Goal: Book appointment/travel/reservation

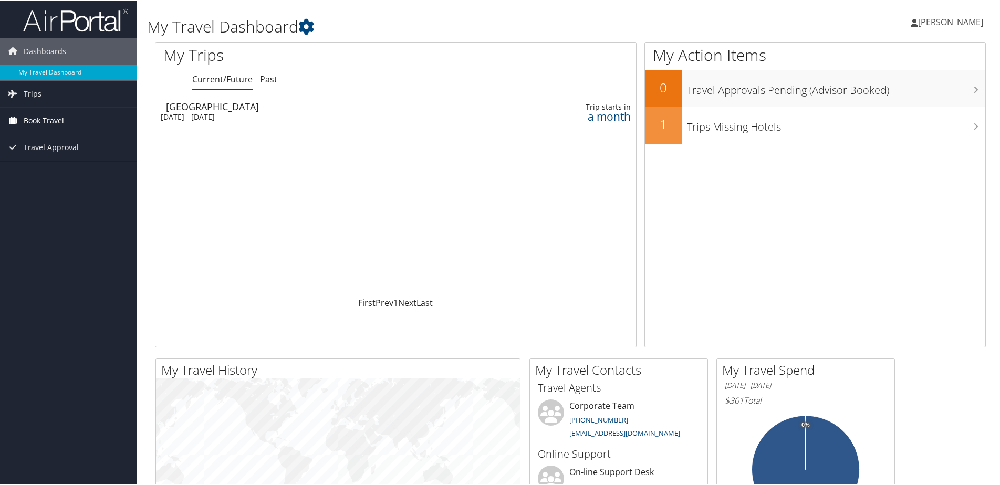
click at [40, 117] on span "Book Travel" at bounding box center [44, 120] width 40 height 26
click at [50, 172] on link "Book/Manage Online Trips" at bounding box center [68, 172] width 137 height 16
click at [203, 116] on div "Tue 30 Sep 2025 - Fri 3 Oct 2025" at bounding box center [306, 115] width 290 height 9
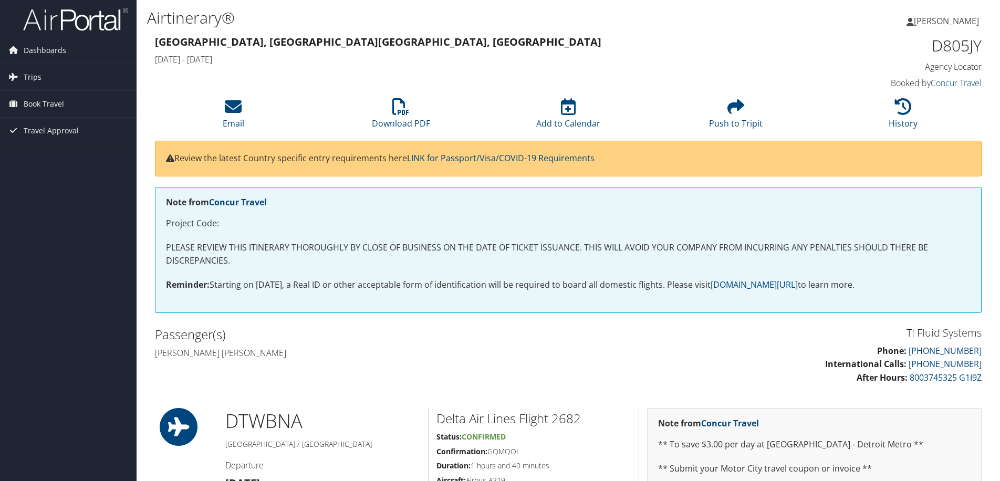
scroll to position [158, 0]
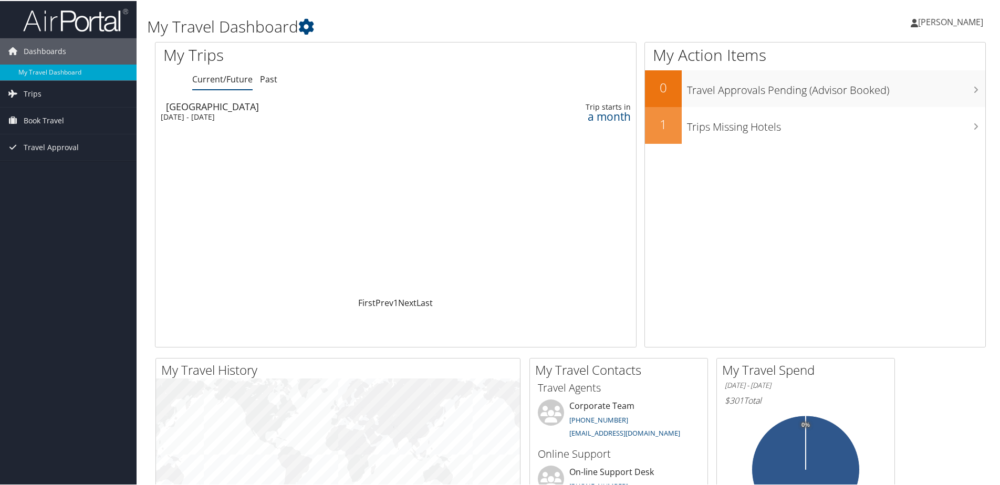
click at [219, 116] on div "[DATE] - [DATE]" at bounding box center [306, 115] width 290 height 9
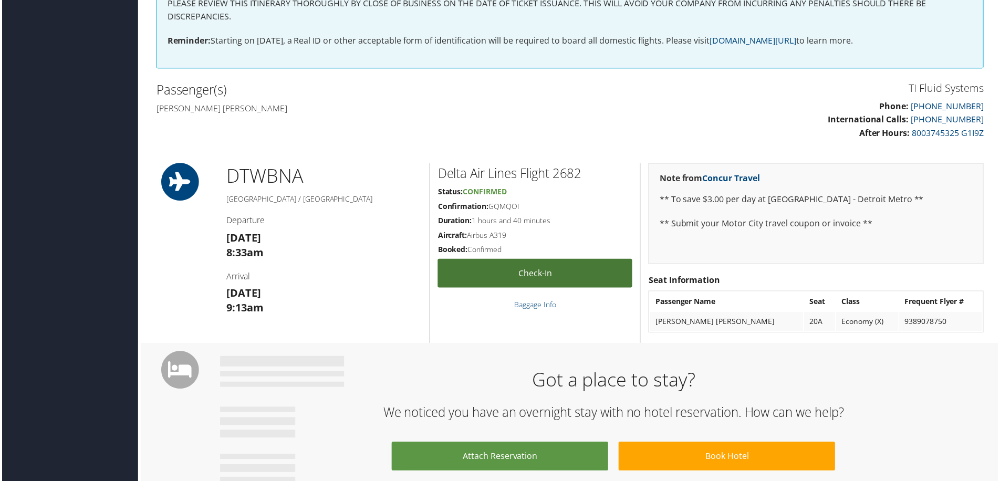
scroll to position [263, 0]
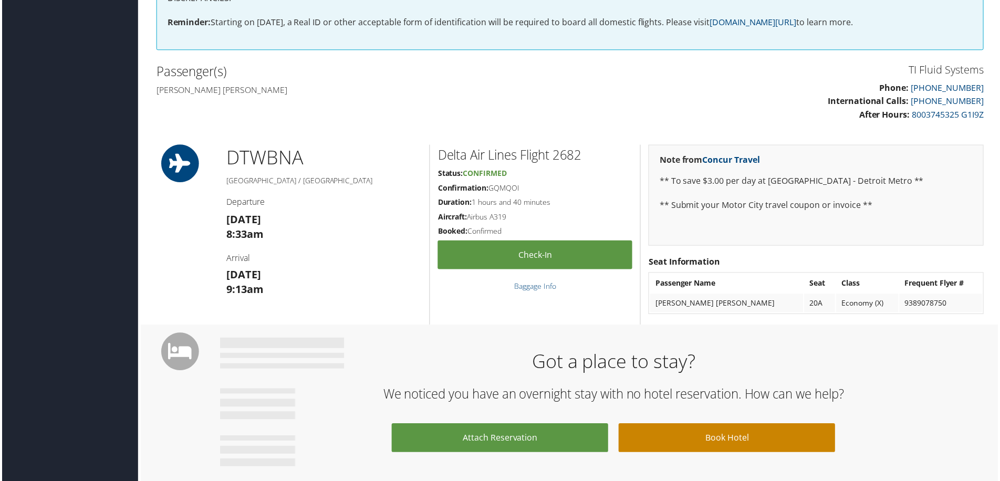
click at [722, 438] on link "Book Hotel" at bounding box center [728, 440] width 218 height 29
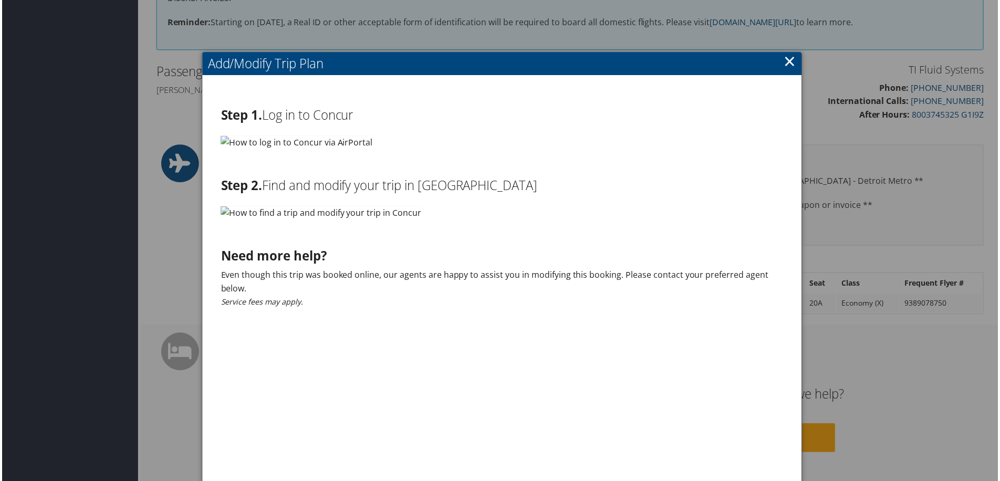
click at [792, 61] on link "×" at bounding box center [792, 61] width 12 height 21
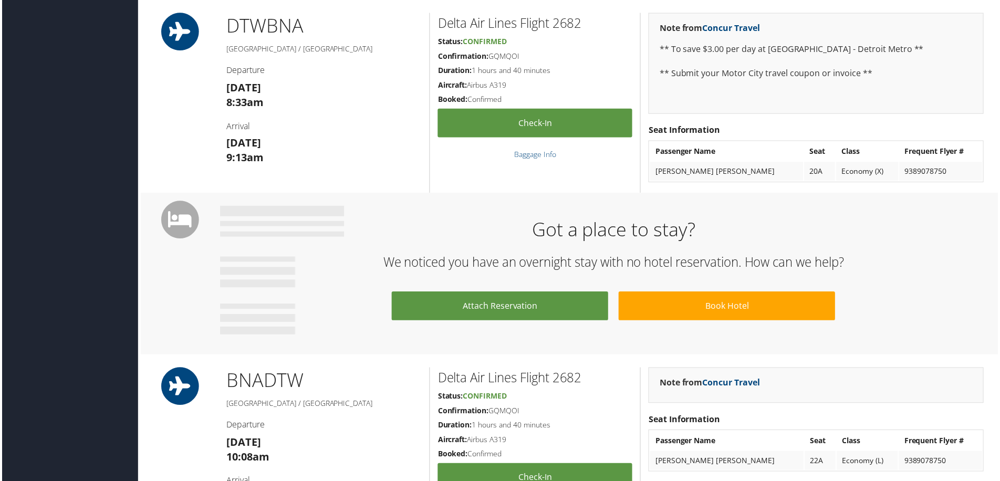
scroll to position [394, 0]
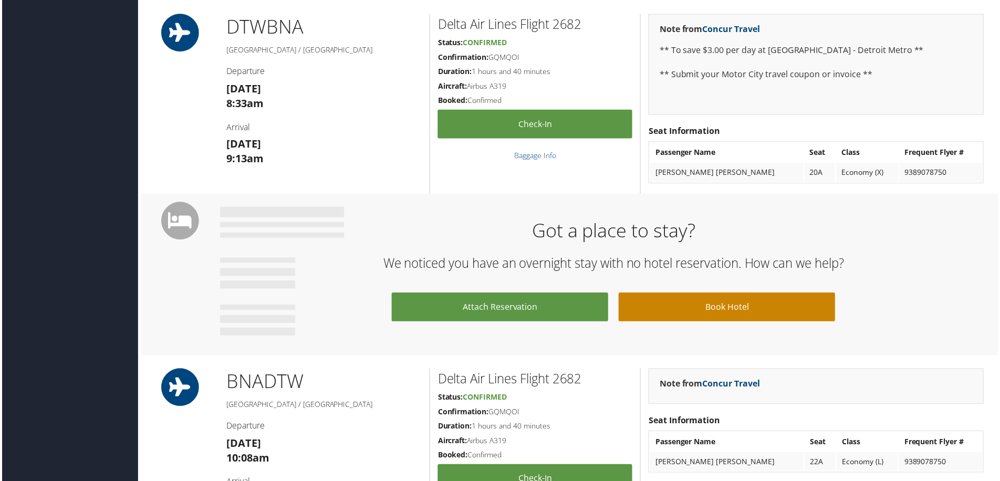
click at [696, 307] on link "Book Hotel" at bounding box center [728, 308] width 218 height 29
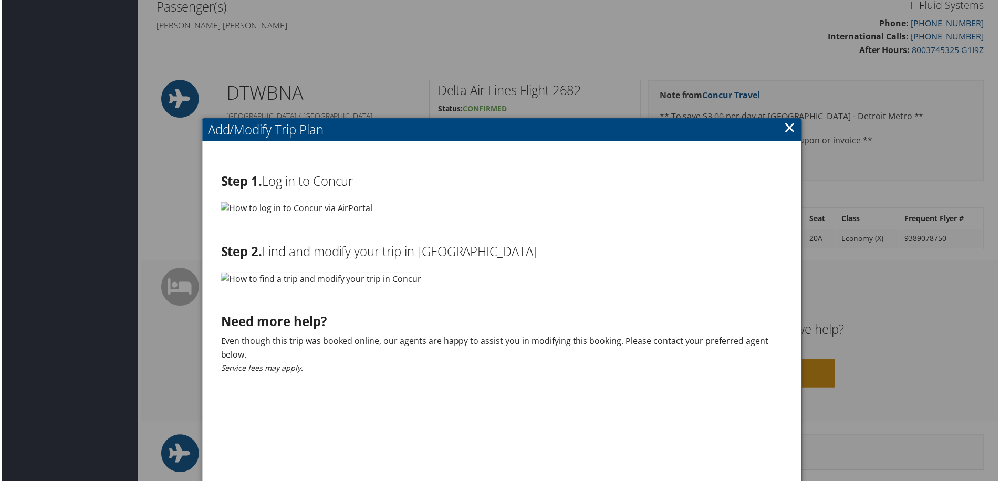
scroll to position [236, 0]
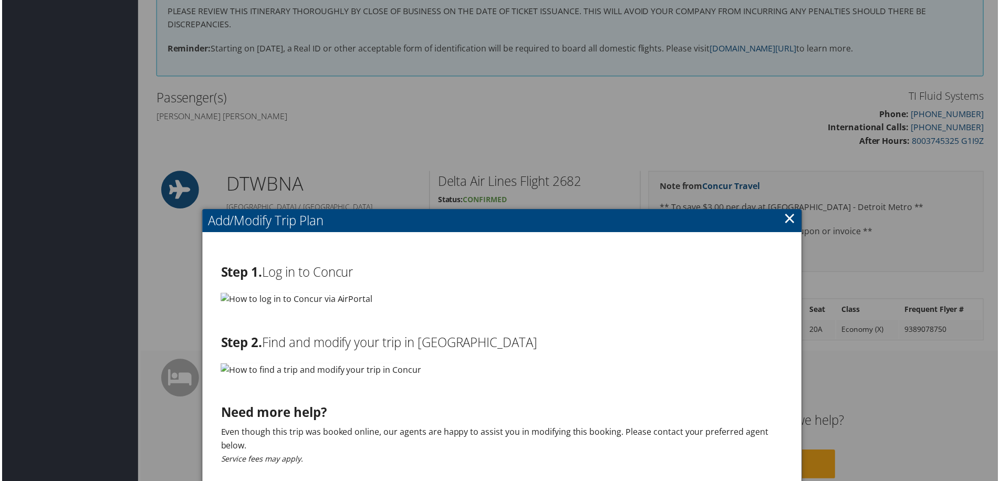
click at [791, 221] on link "×" at bounding box center [792, 219] width 12 height 21
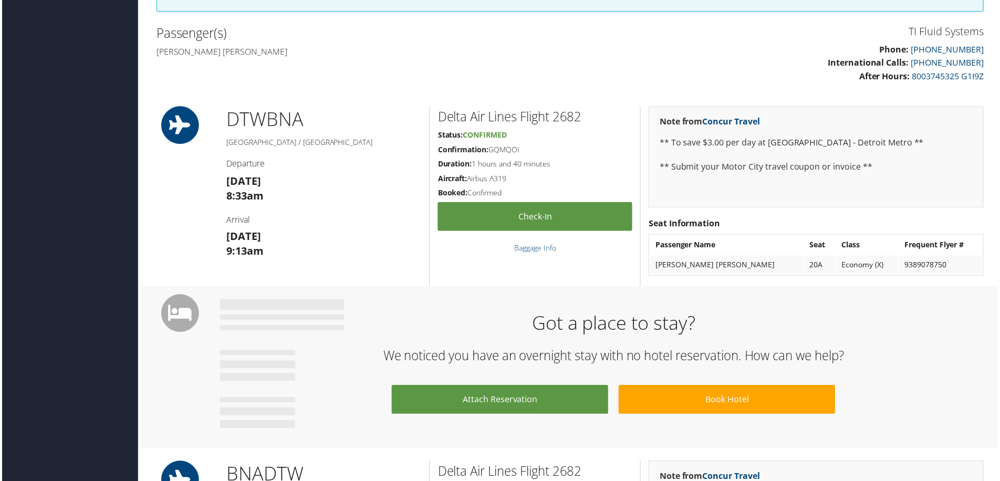
scroll to position [210, 0]
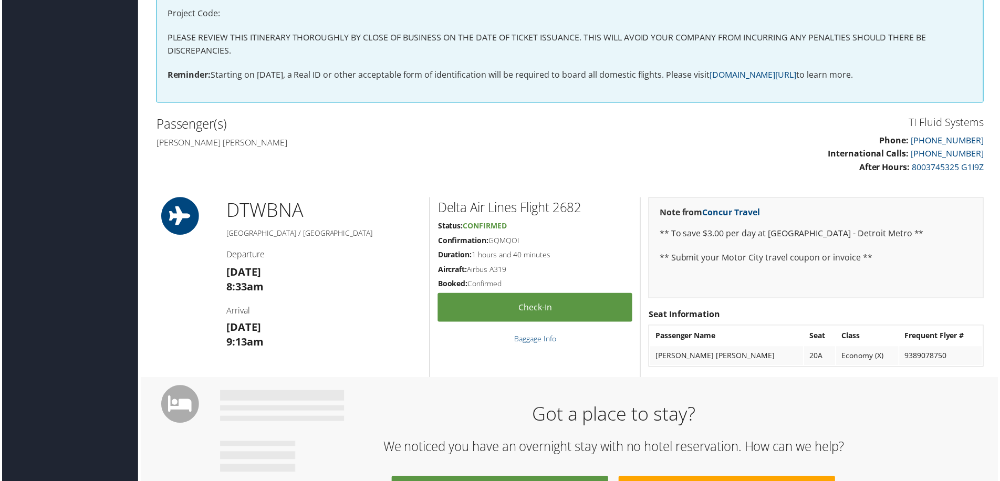
click at [174, 408] on icon at bounding box center [178, 406] width 47 height 38
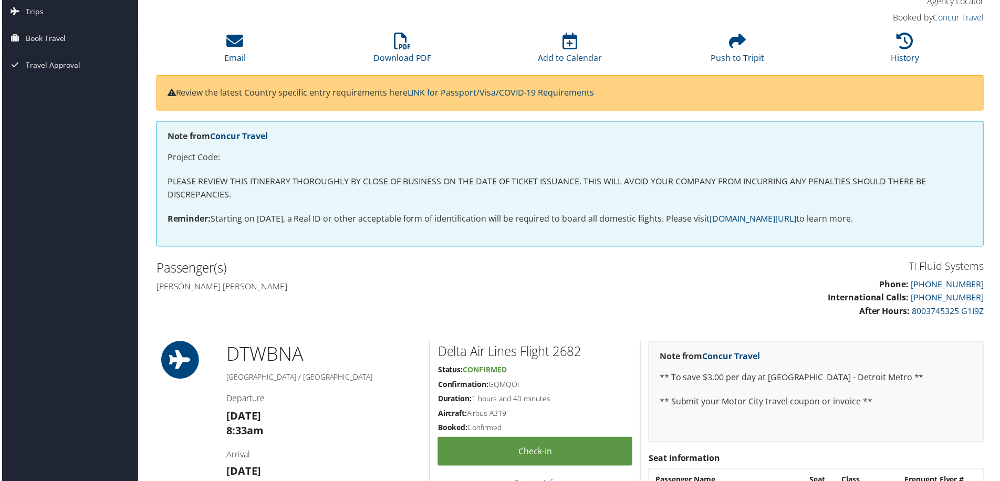
scroll to position [0, 0]
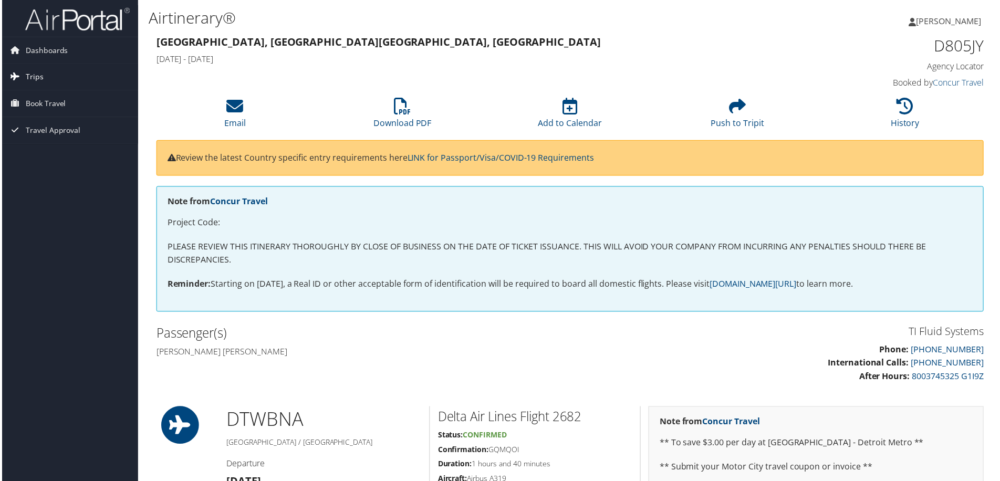
click at [27, 76] on span "Trips" at bounding box center [33, 77] width 18 height 26
click at [43, 127] on link "Trips Missing Hotels" at bounding box center [68, 130] width 137 height 16
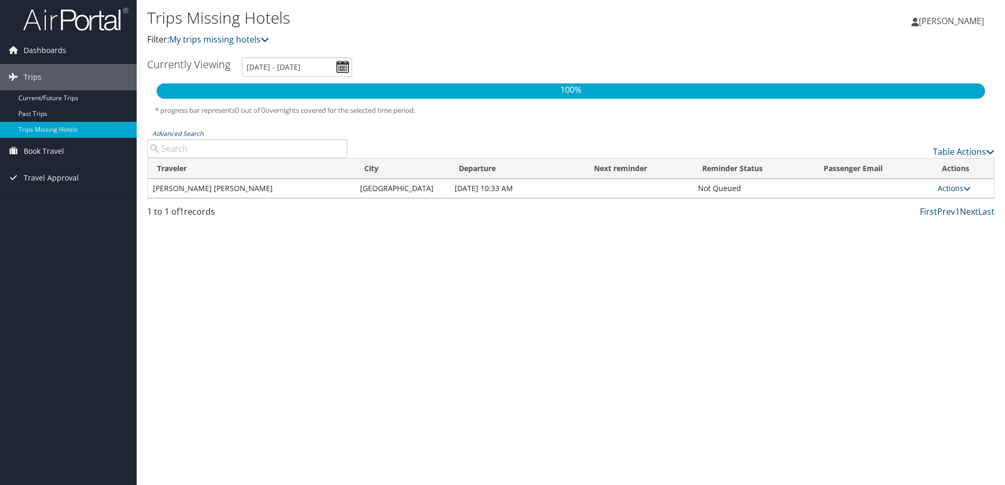
click at [953, 191] on link "Actions" at bounding box center [953, 188] width 33 height 10
click at [934, 237] on link "Attach Hotel" at bounding box center [929, 240] width 73 height 18
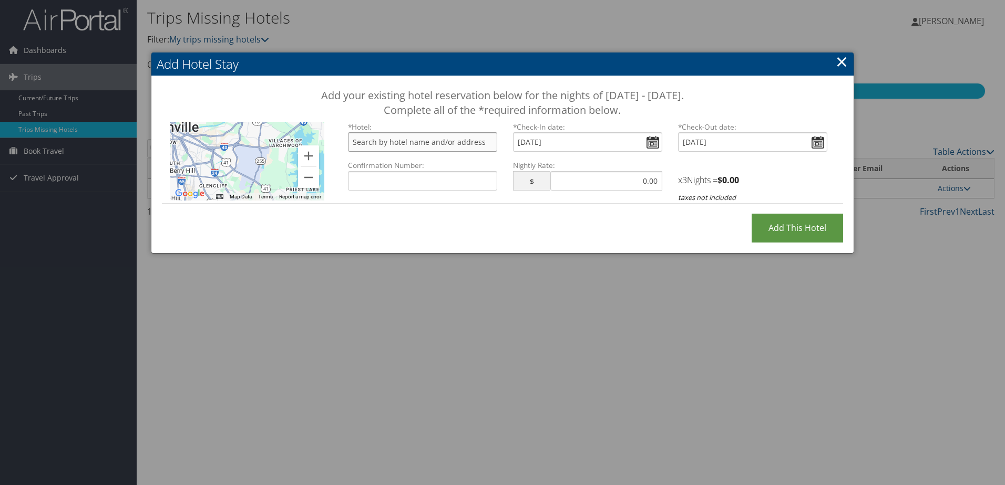
click at [458, 144] on input "text" at bounding box center [422, 141] width 149 height 19
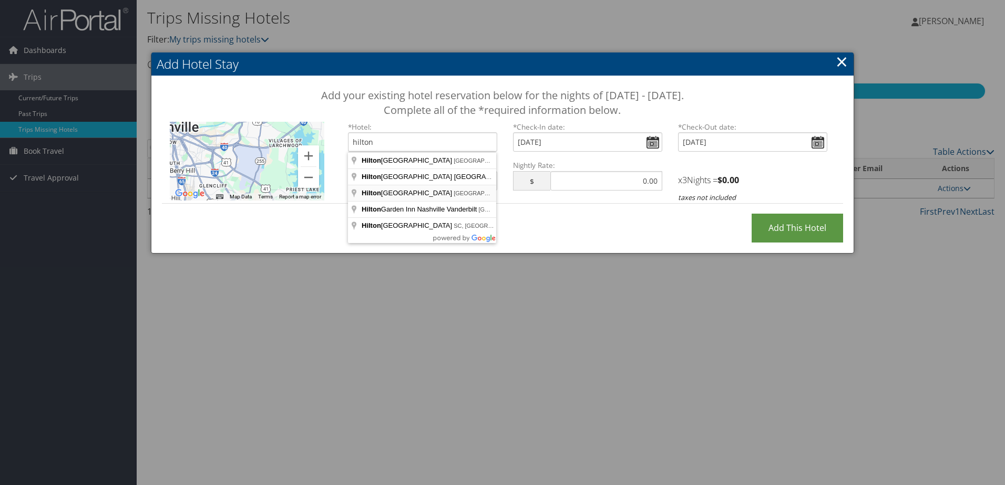
type input "Hilton BNA Nashville Airport Terminal, Terminal Drive, Nashville, TN, USA"
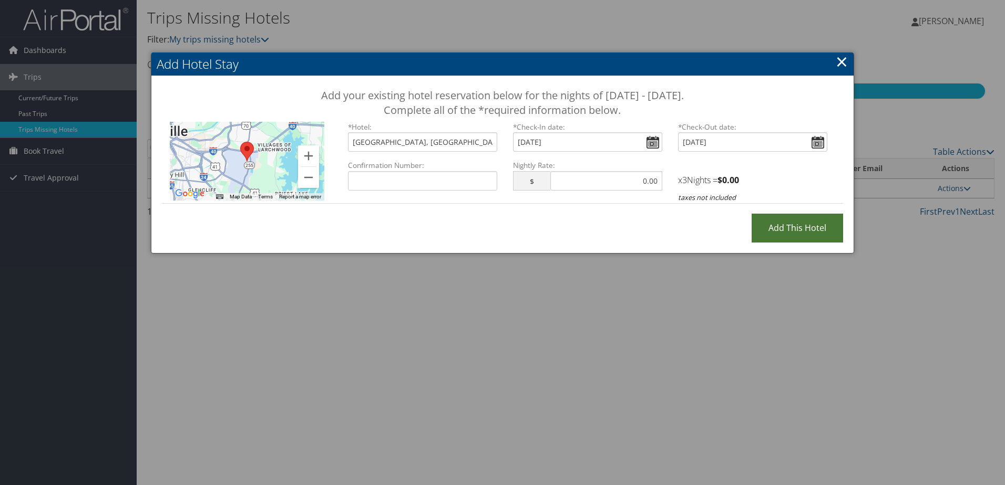
click at [787, 222] on input "Add this Hotel" at bounding box center [796, 228] width 91 height 29
type input "Processing..."
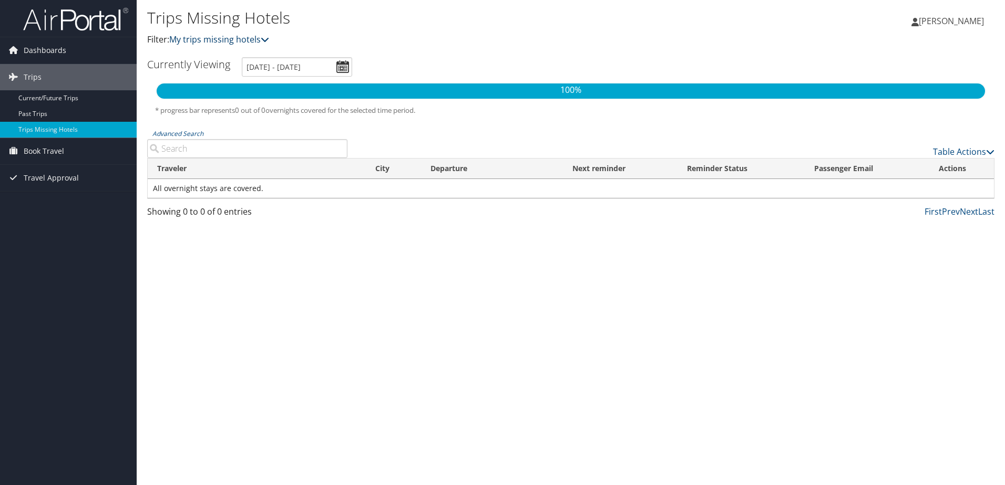
click at [210, 40] on link "My trips missing hotels" at bounding box center [219, 40] width 100 height 12
click at [250, 41] on link "My trips missing hotels" at bounding box center [219, 40] width 100 height 12
click at [265, 38] on icon at bounding box center [265, 39] width 8 height 8
click at [973, 152] on link "Table Actions" at bounding box center [963, 152] width 61 height 12
click at [883, 257] on div at bounding box center [502, 242] width 1005 height 485
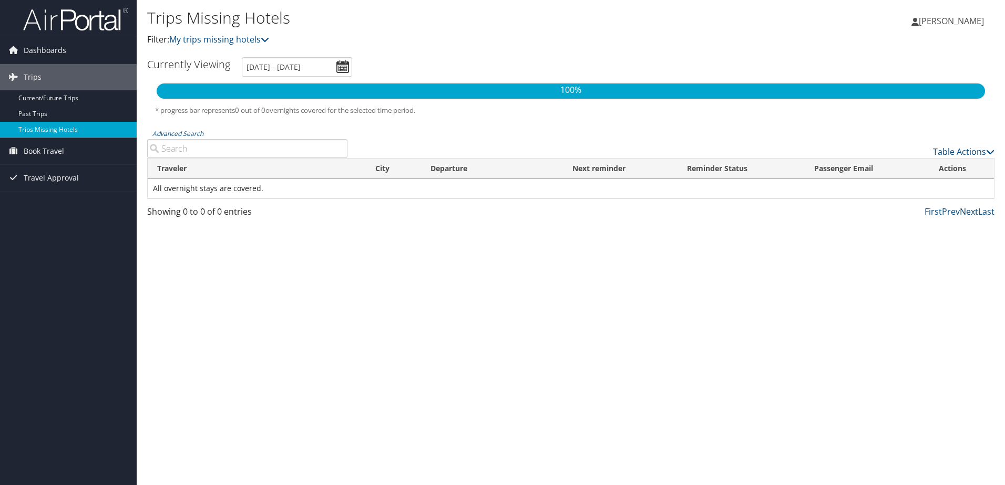
click at [968, 213] on link "Next" at bounding box center [968, 212] width 18 height 12
click at [949, 213] on link "Prev" at bounding box center [951, 212] width 18 height 12
click at [38, 130] on link "Trips Missing Hotels" at bounding box center [68, 130] width 137 height 16
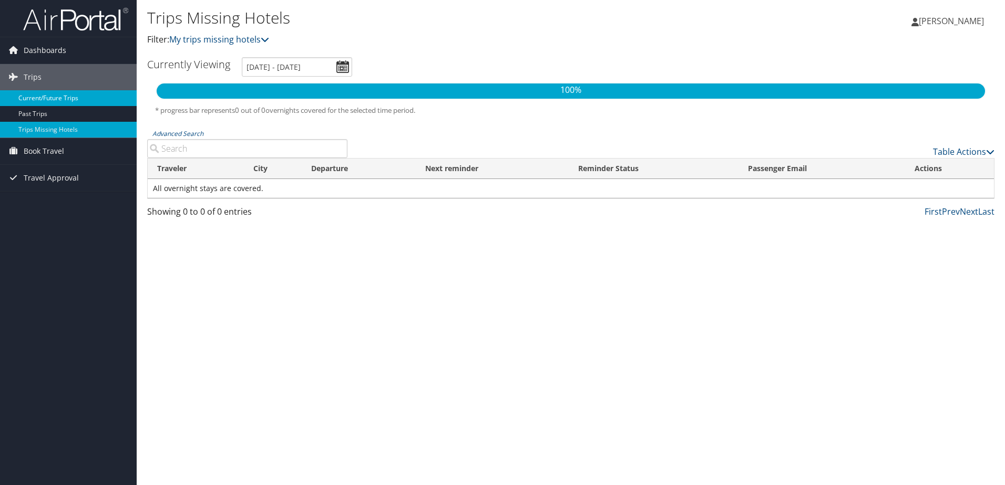
click at [42, 96] on link "Current/Future Trips" at bounding box center [68, 98] width 137 height 16
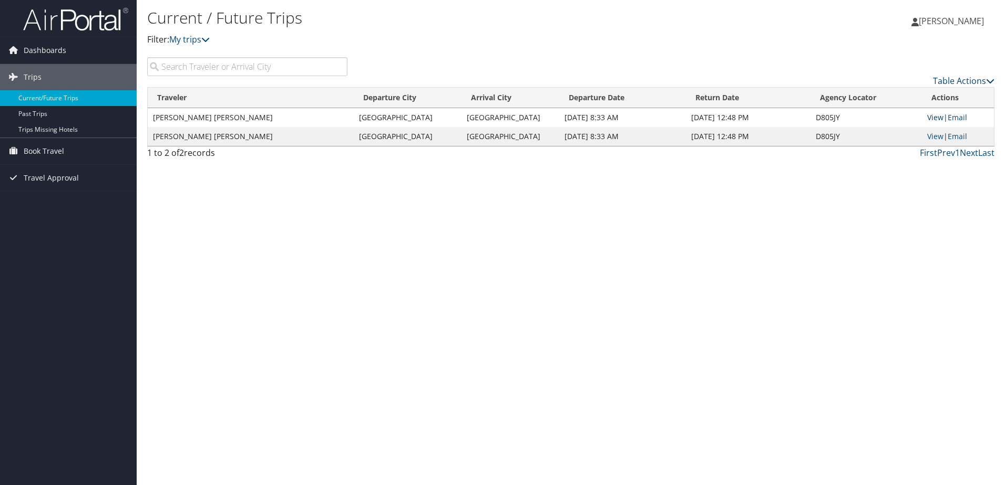
click at [929, 121] on link "View" at bounding box center [935, 117] width 16 height 10
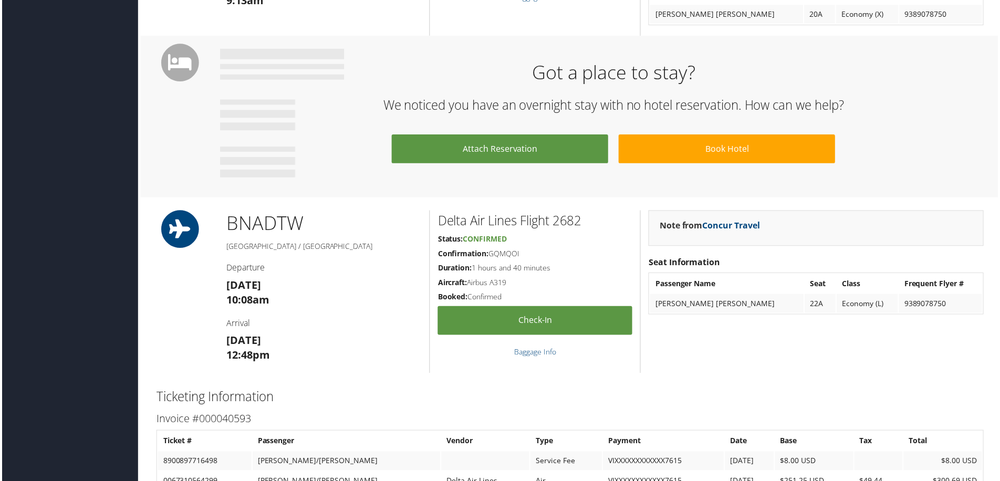
scroll to position [525, 0]
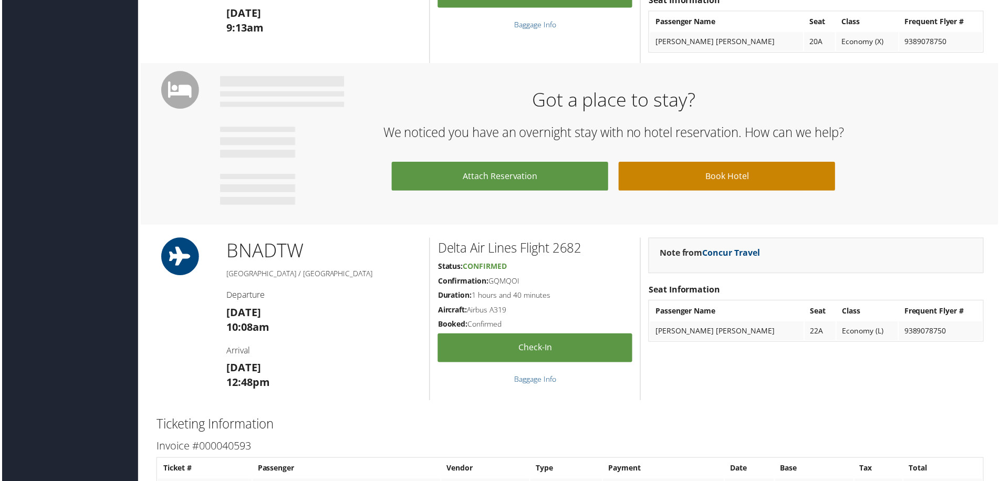
click at [688, 187] on link "Book Hotel" at bounding box center [728, 177] width 218 height 29
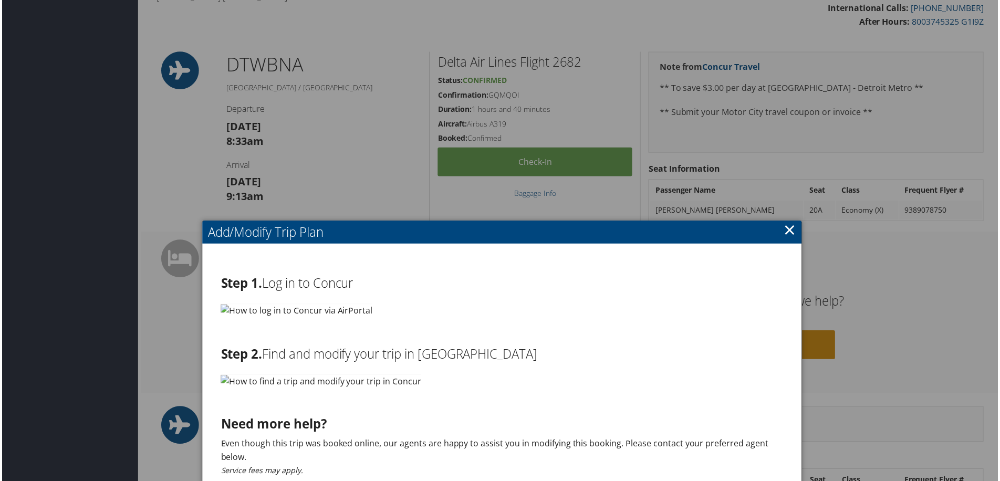
scroll to position [263, 0]
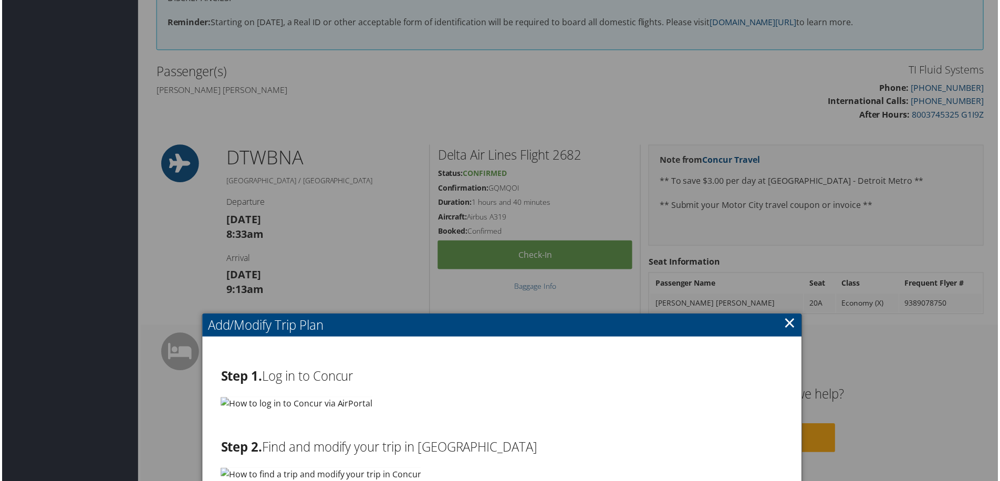
drag, startPoint x: 783, startPoint y: 327, endPoint x: 773, endPoint y: 334, distance: 12.1
click at [786, 327] on link "×" at bounding box center [792, 324] width 12 height 21
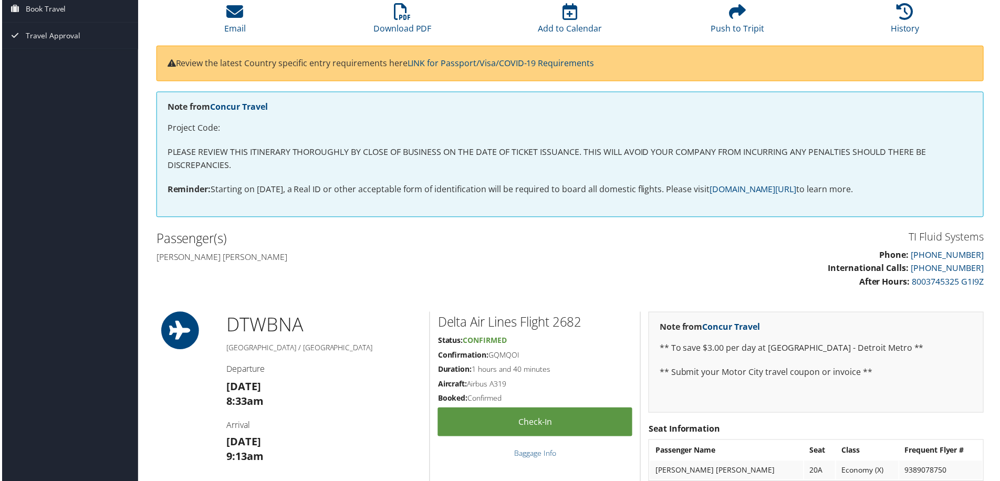
scroll to position [0, 0]
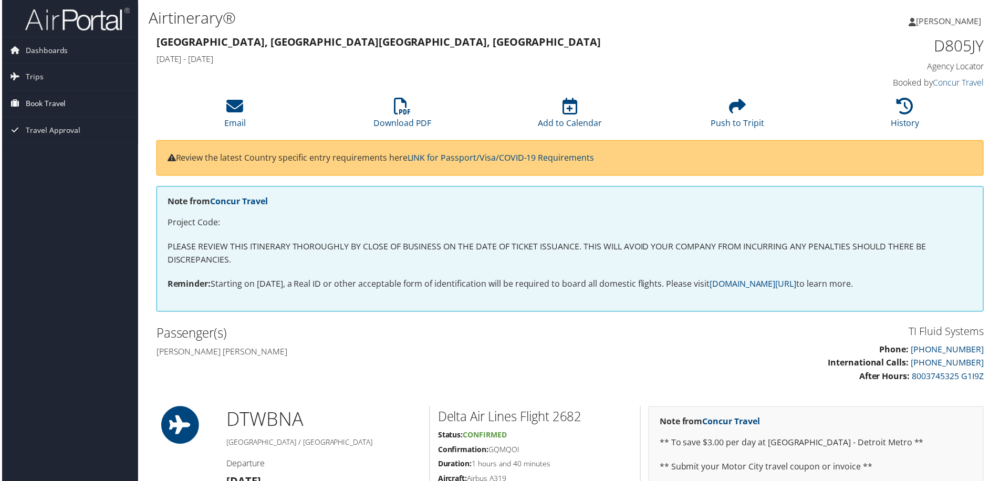
click at [26, 105] on span "Book Travel" at bounding box center [44, 104] width 40 height 26
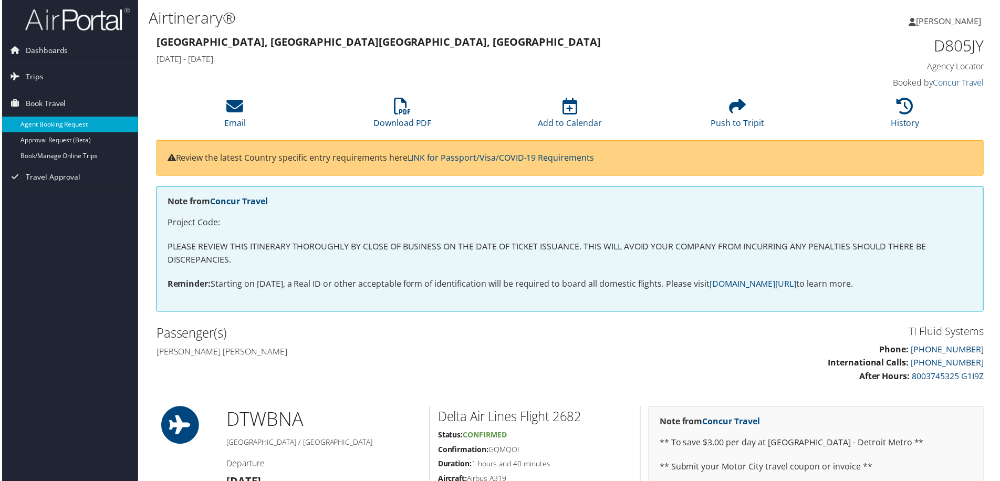
click at [29, 125] on link "Agent Booking Request" at bounding box center [68, 125] width 137 height 16
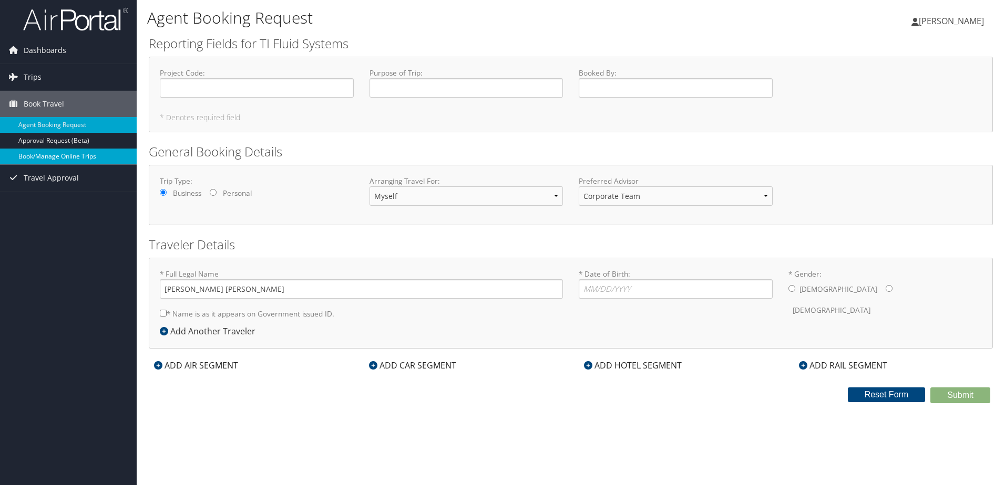
click at [51, 159] on link "Book/Manage Online Trips" at bounding box center [68, 157] width 137 height 16
